Goal: Transaction & Acquisition: Purchase product/service

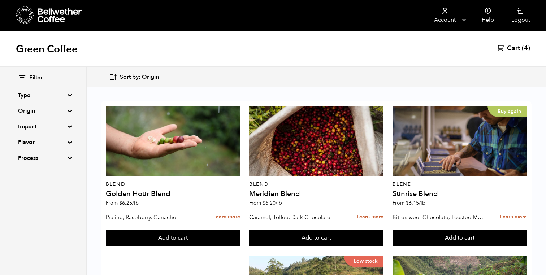
click at [52, 113] on summary "Origin" at bounding box center [43, 111] width 50 height 9
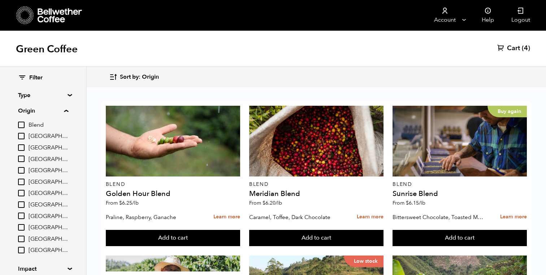
click at [52, 113] on summary "Origin" at bounding box center [43, 111] width 50 height 9
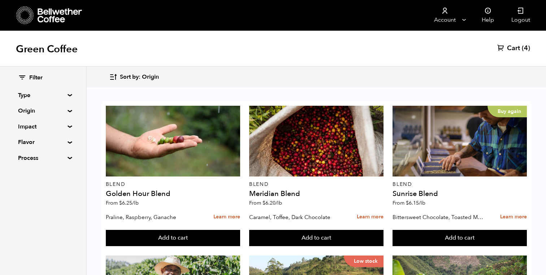
click at [49, 130] on summary "Impact" at bounding box center [43, 126] width 50 height 9
click at [38, 150] on span "Organic" at bounding box center [49, 152] width 40 height 8
click at [0, 0] on input "Organic" at bounding box center [0, 0] width 0 height 0
checkbox input "true"
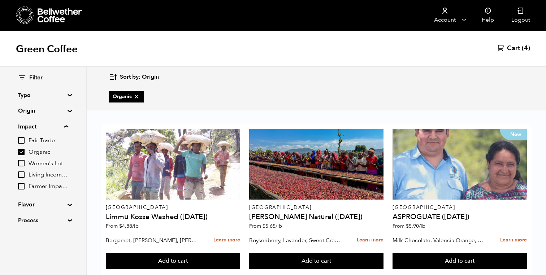
scroll to position [167, 0]
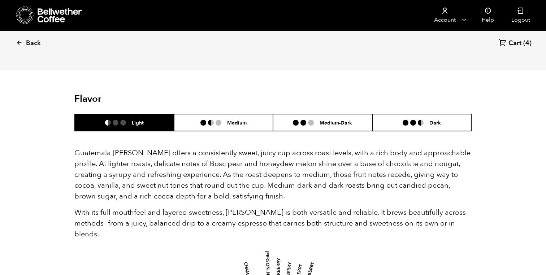
scroll to position [428, 0]
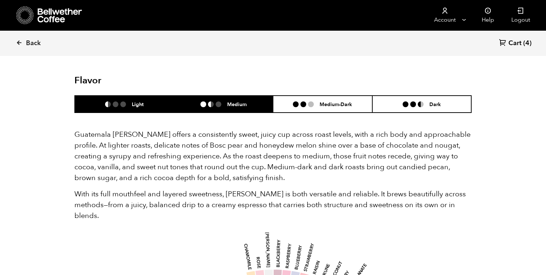
click at [207, 107] on li "Medium" at bounding box center [223, 104] width 99 height 17
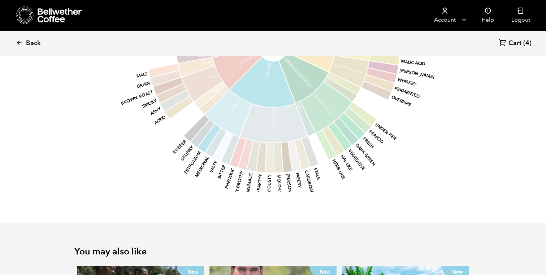
scroll to position [586, 0]
